Goal: Browse casually

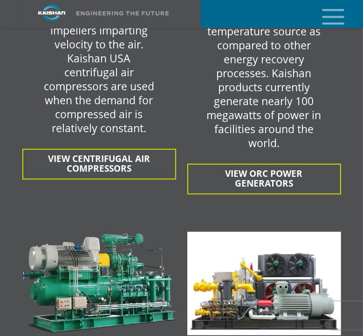
scroll to position [2261, 0]
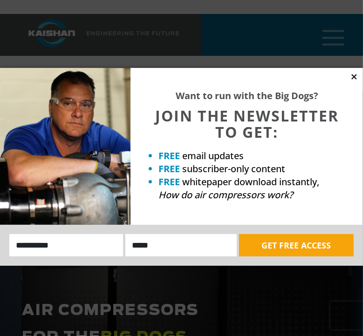
click at [357, 75] on icon at bounding box center [354, 77] width 8 height 8
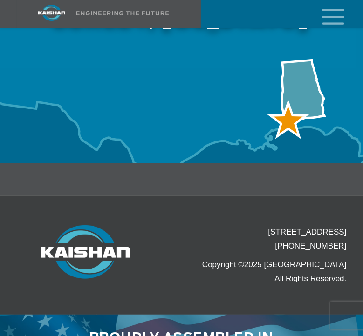
scroll to position [3727, 0]
